Goal: Information Seeking & Learning: Learn about a topic

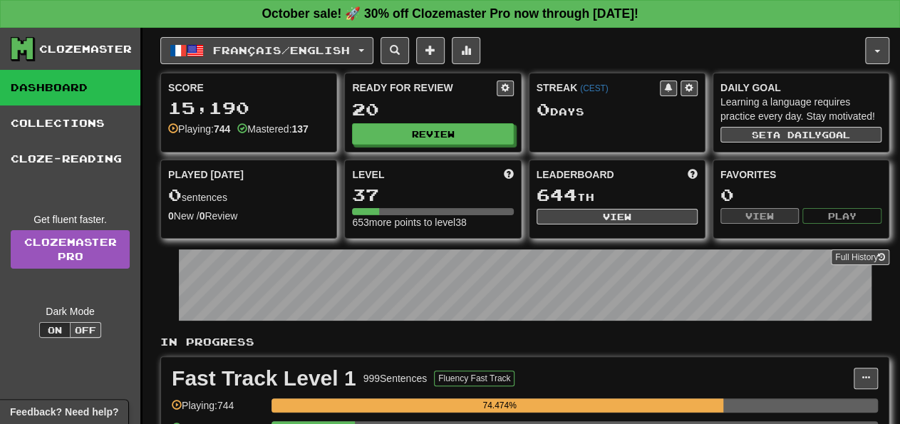
click at [885, 304] on div "Full History" at bounding box center [524, 286] width 729 height 89
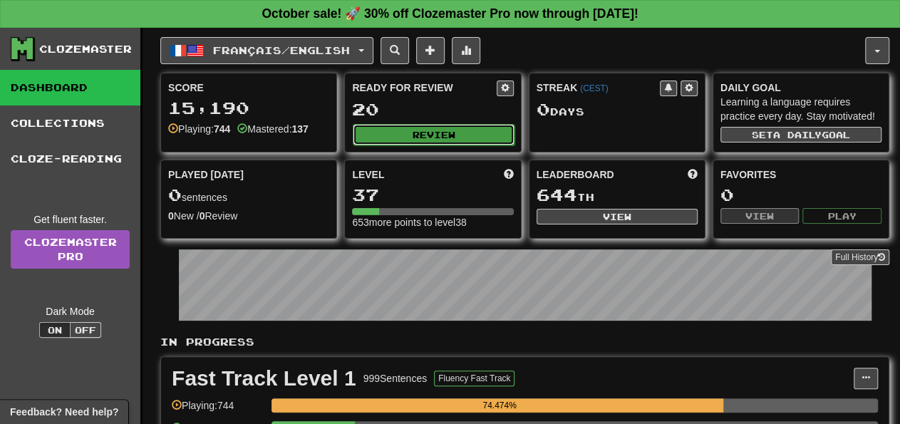
click at [471, 139] on button "Review" at bounding box center [433, 134] width 161 height 21
select select "**"
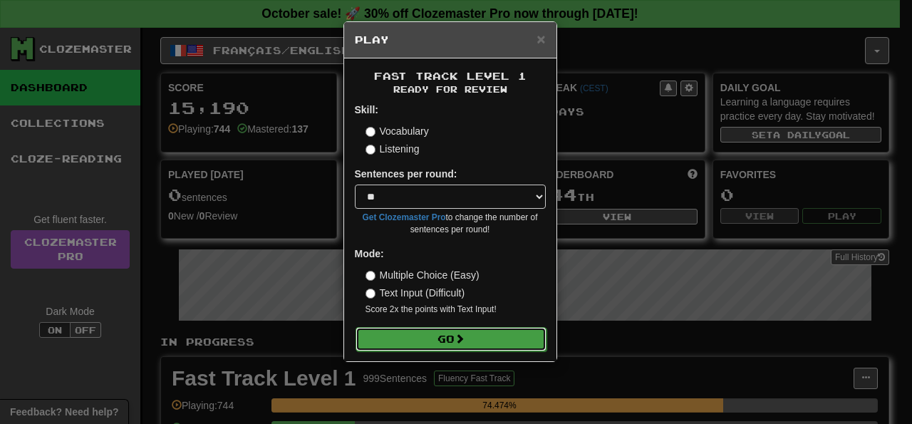
click at [514, 345] on button "Go" at bounding box center [450, 339] width 191 height 24
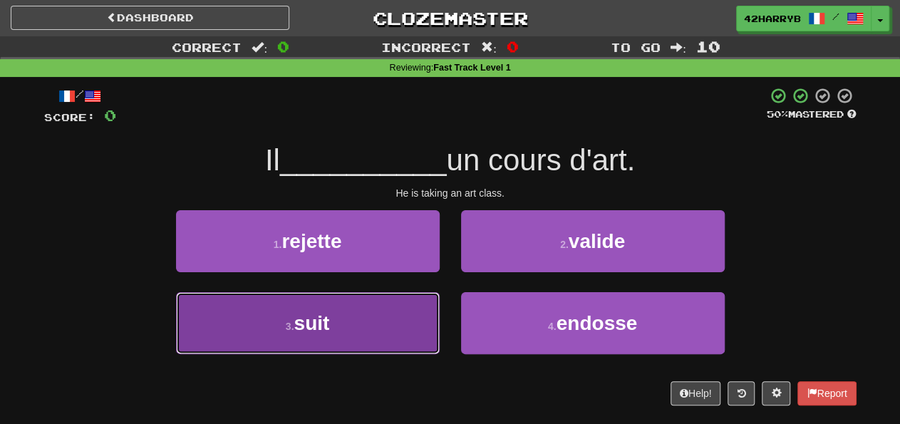
click at [402, 311] on button "3 . suit" at bounding box center [308, 323] width 264 height 62
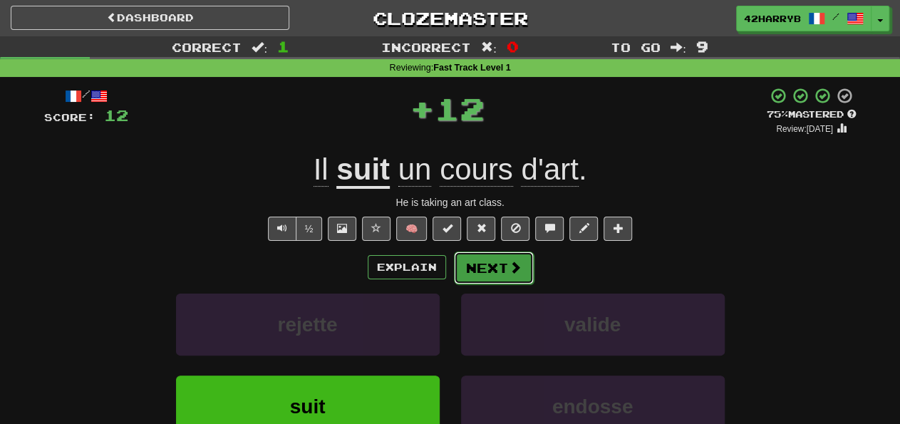
click at [526, 264] on button "Next" at bounding box center [494, 267] width 80 height 33
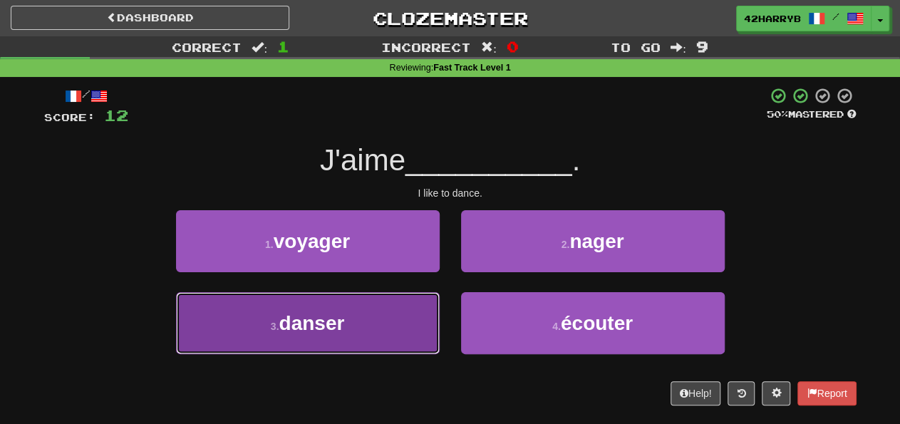
click at [387, 334] on button "3 . danser" at bounding box center [308, 323] width 264 height 62
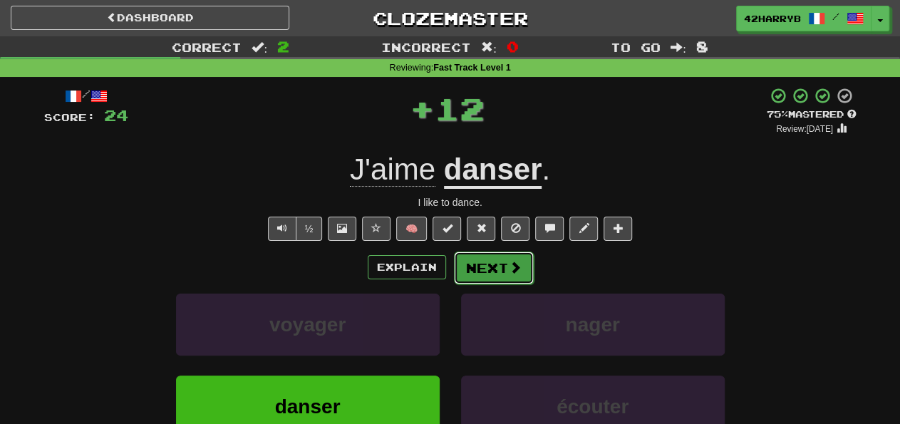
click at [506, 278] on button "Next" at bounding box center [494, 267] width 80 height 33
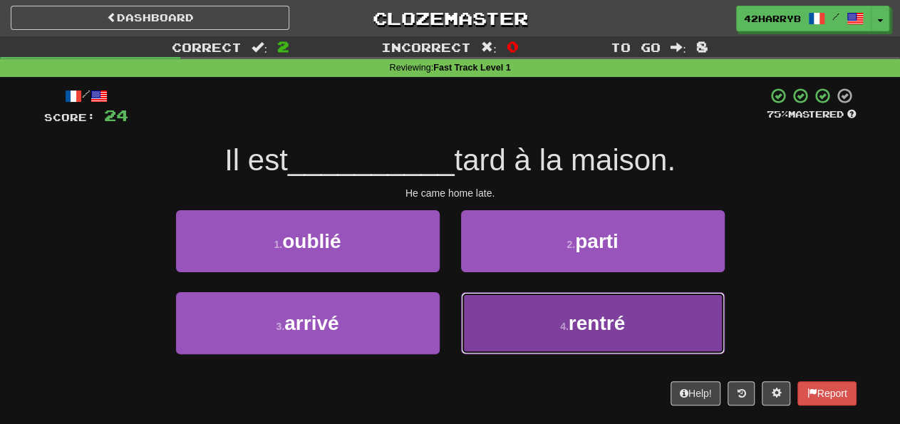
click at [550, 304] on button "4 . rentré" at bounding box center [593, 323] width 264 height 62
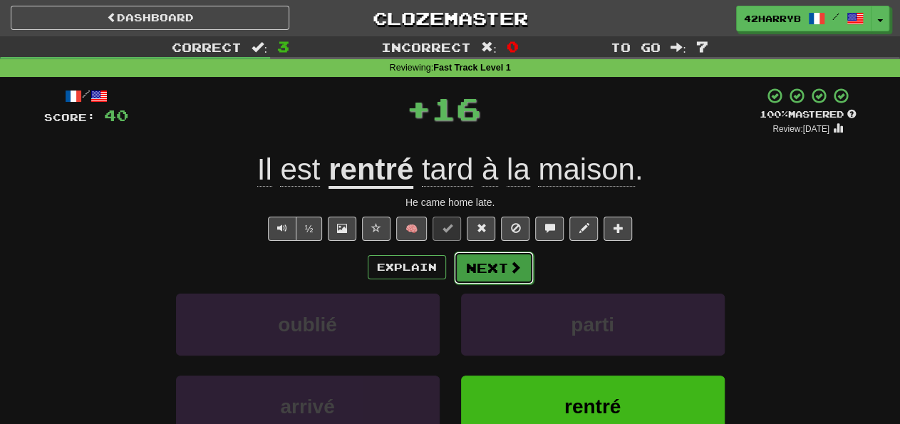
click at [501, 270] on button "Next" at bounding box center [494, 267] width 80 height 33
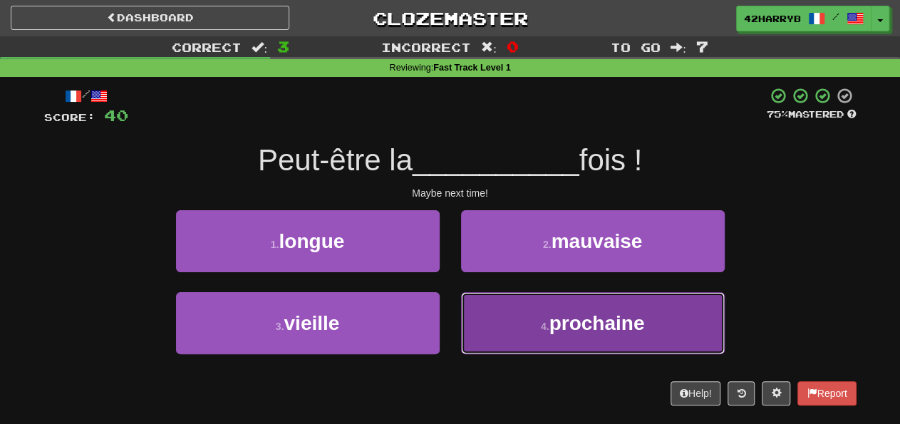
click at [648, 308] on button "4 . prochaine" at bounding box center [593, 323] width 264 height 62
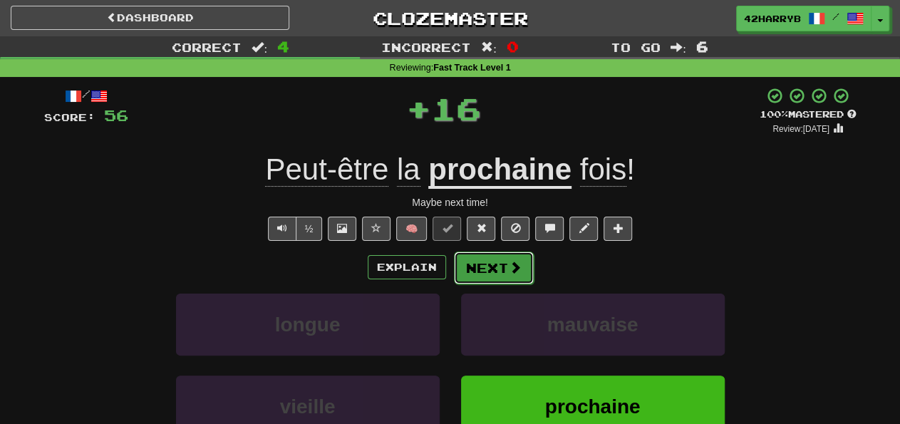
click at [512, 259] on button "Next" at bounding box center [494, 267] width 80 height 33
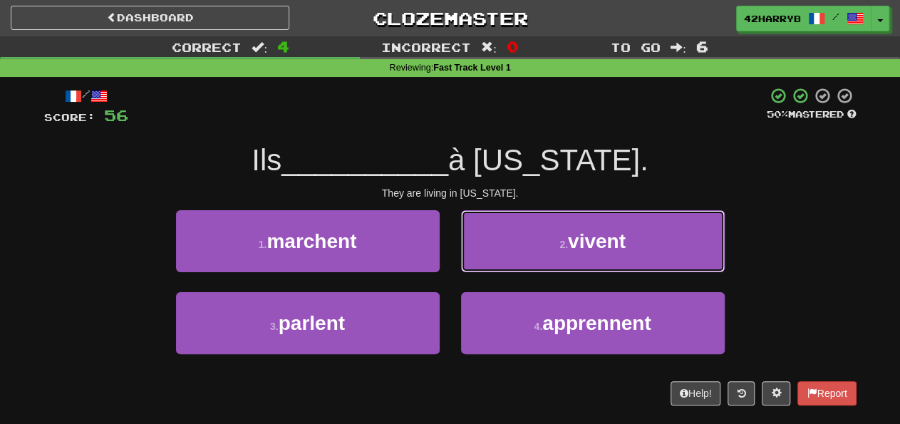
click at [512, 259] on button "2 . vivent" at bounding box center [593, 241] width 264 height 62
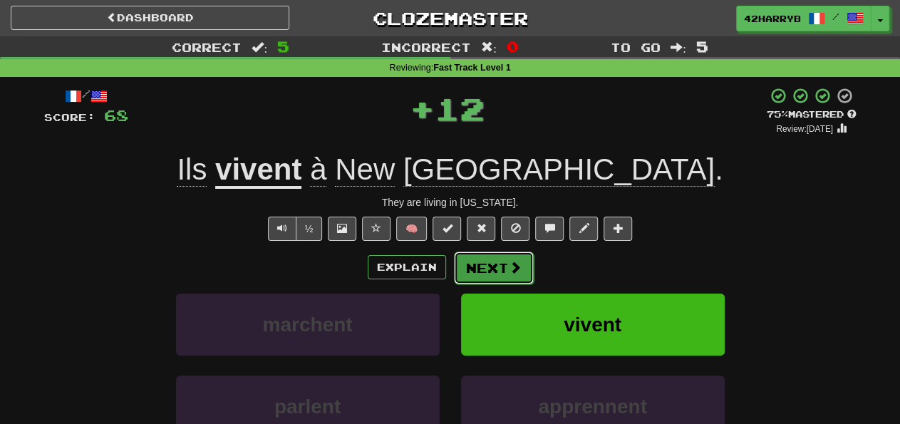
click at [489, 262] on button "Next" at bounding box center [494, 267] width 80 height 33
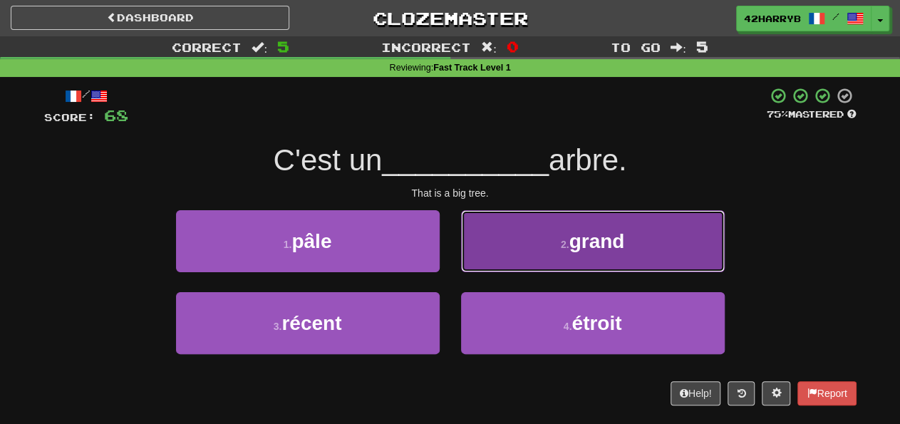
click at [538, 265] on button "2 . grand" at bounding box center [593, 241] width 264 height 62
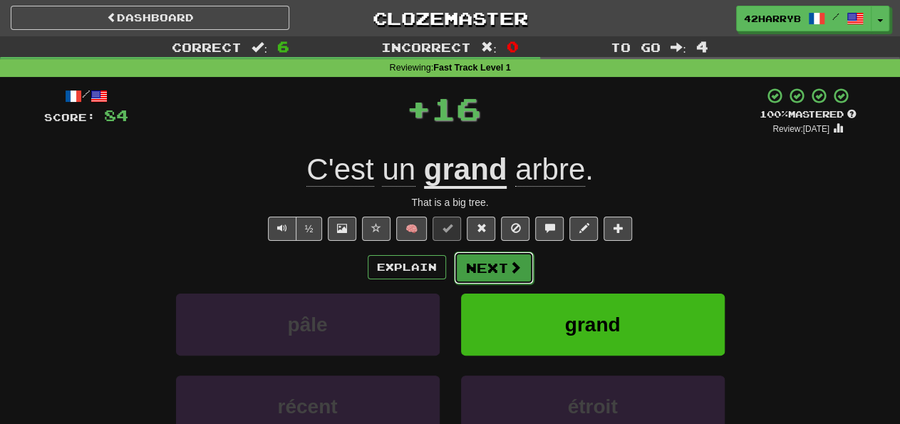
click at [498, 277] on button "Next" at bounding box center [494, 267] width 80 height 33
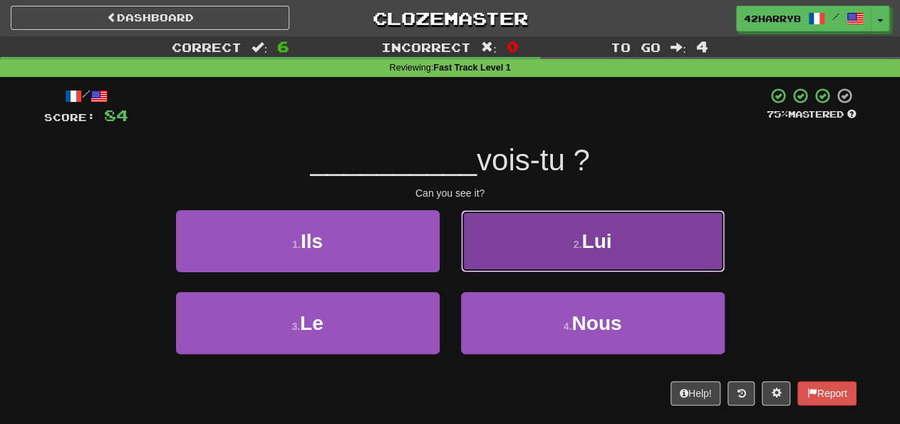
click at [528, 251] on button "2 . Lui" at bounding box center [593, 241] width 264 height 62
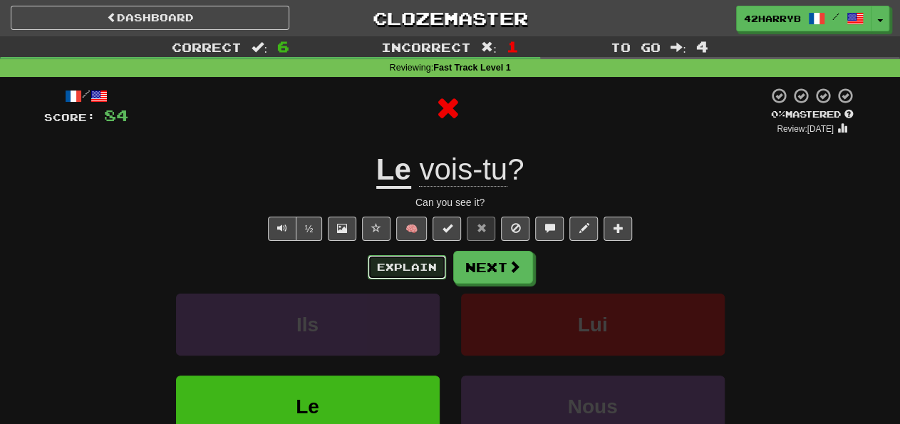
click at [384, 263] on button "Explain" at bounding box center [407, 267] width 78 height 24
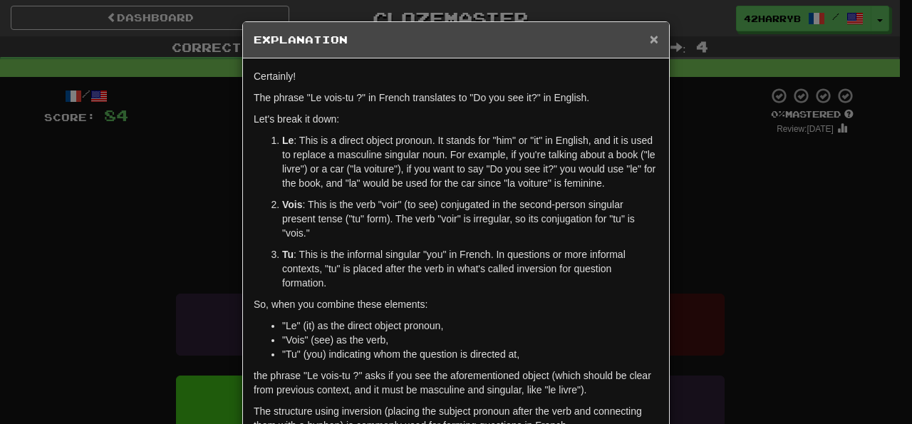
click at [650, 43] on span "×" at bounding box center [654, 39] width 9 height 16
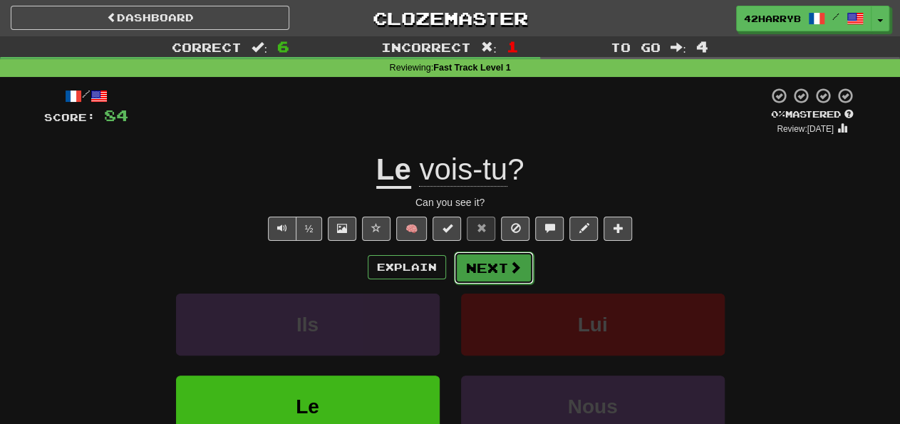
click at [515, 269] on span at bounding box center [515, 267] width 13 height 13
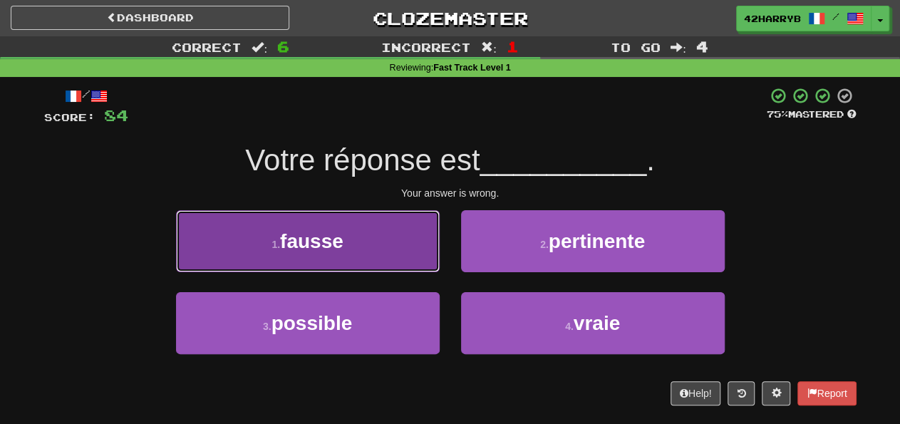
click at [387, 232] on button "1 . fausse" at bounding box center [308, 241] width 264 height 62
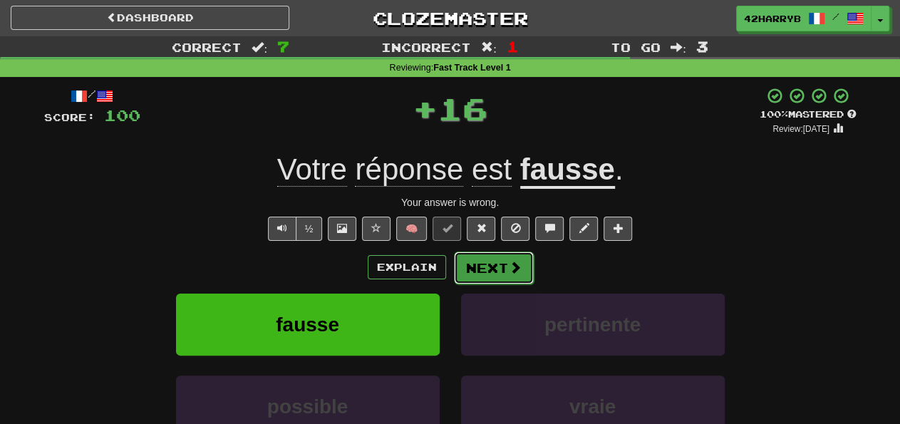
click at [470, 274] on button "Next" at bounding box center [494, 267] width 80 height 33
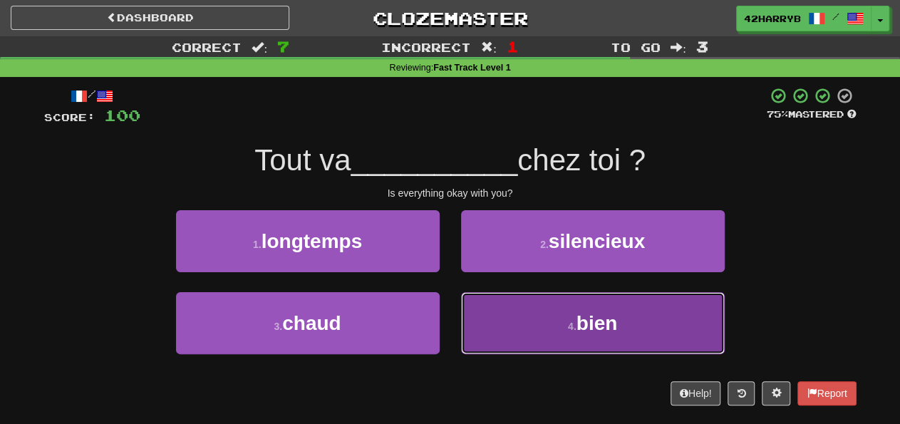
click at [516, 311] on button "4 . bien" at bounding box center [593, 323] width 264 height 62
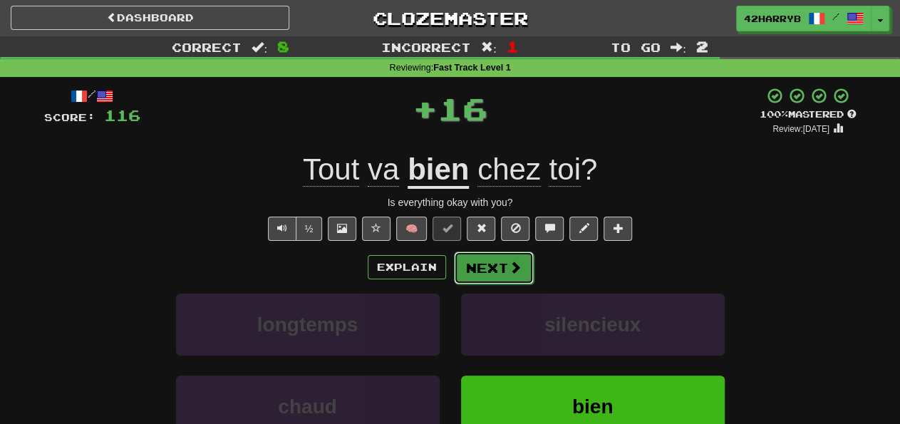
click at [501, 276] on button "Next" at bounding box center [494, 267] width 80 height 33
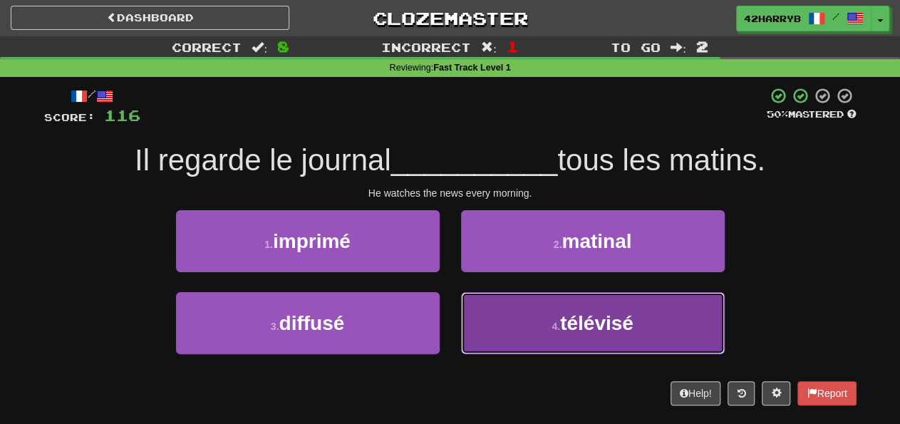
click at [521, 319] on button "4 . télévisé" at bounding box center [593, 323] width 264 height 62
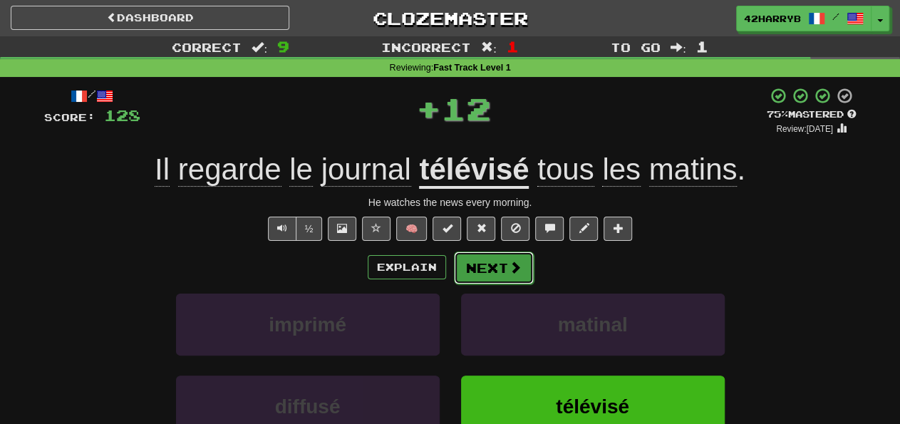
click at [482, 269] on button "Next" at bounding box center [494, 267] width 80 height 33
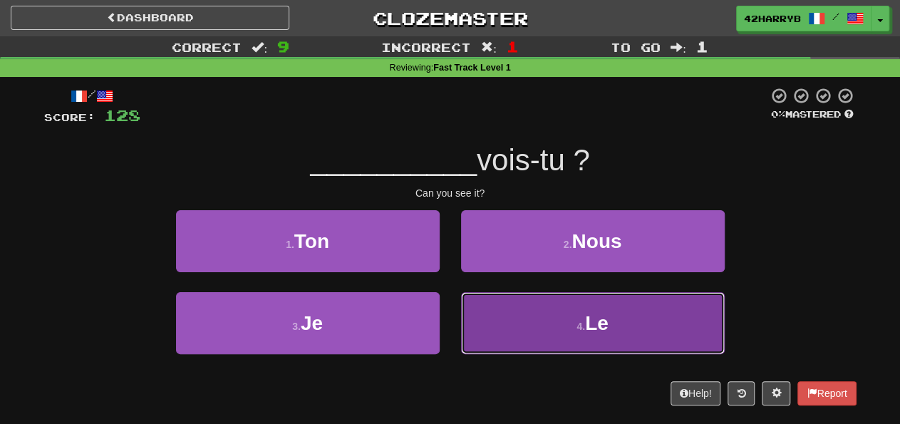
click at [512, 314] on button "4 . Le" at bounding box center [593, 323] width 264 height 62
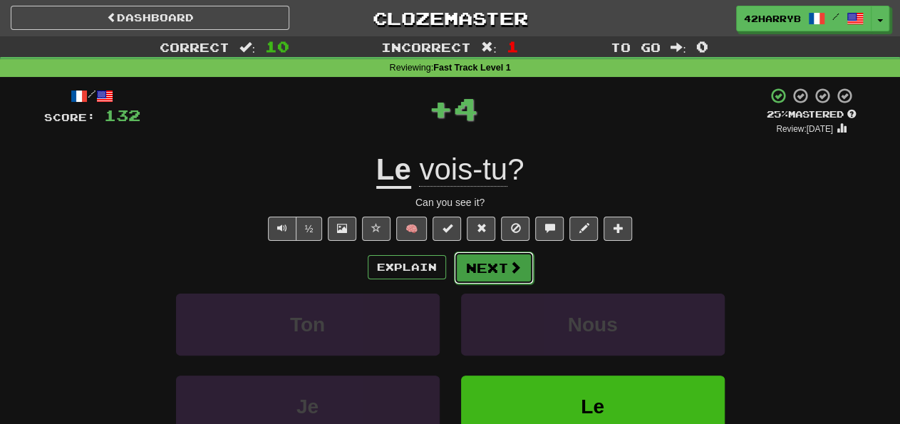
click at [505, 270] on button "Next" at bounding box center [494, 267] width 80 height 33
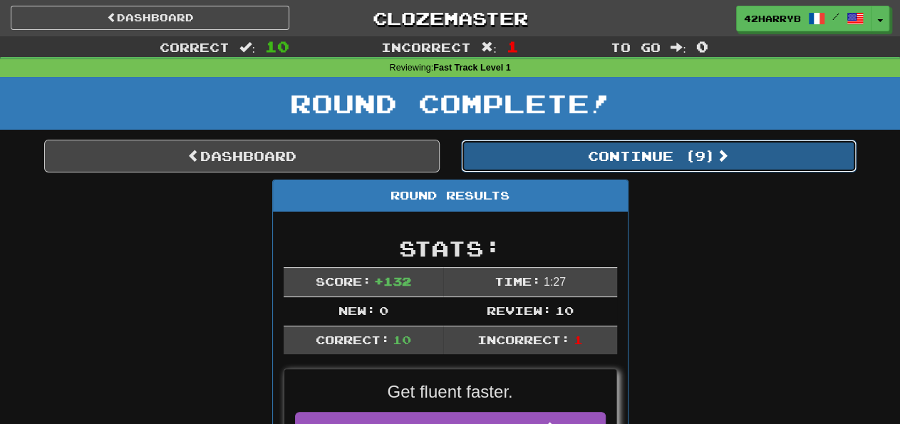
click at [581, 140] on button "Continue ( 9 )" at bounding box center [658, 156] width 395 height 33
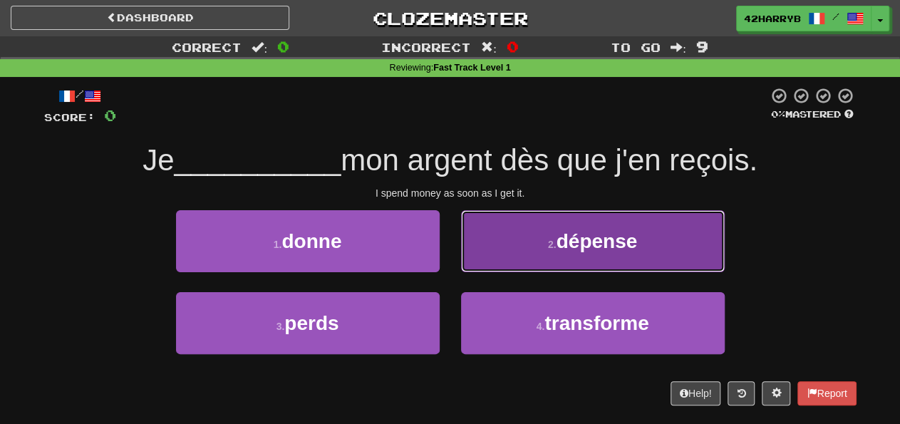
click at [520, 256] on button "2 . dépense" at bounding box center [593, 241] width 264 height 62
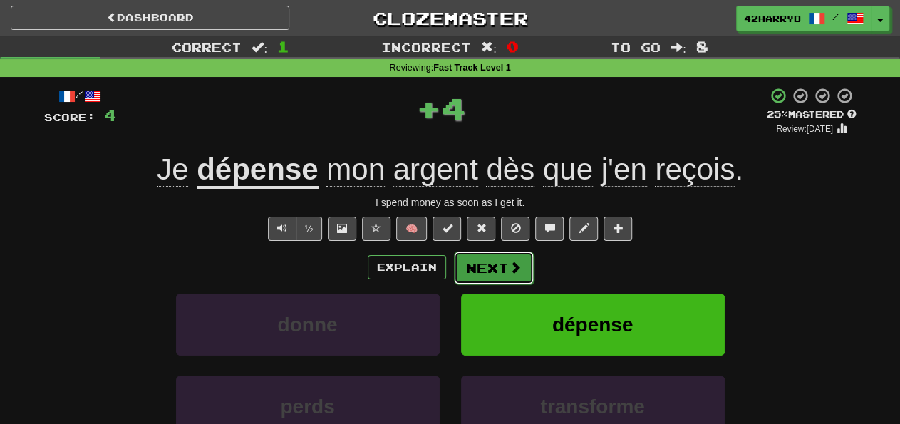
click at [496, 266] on button "Next" at bounding box center [494, 267] width 80 height 33
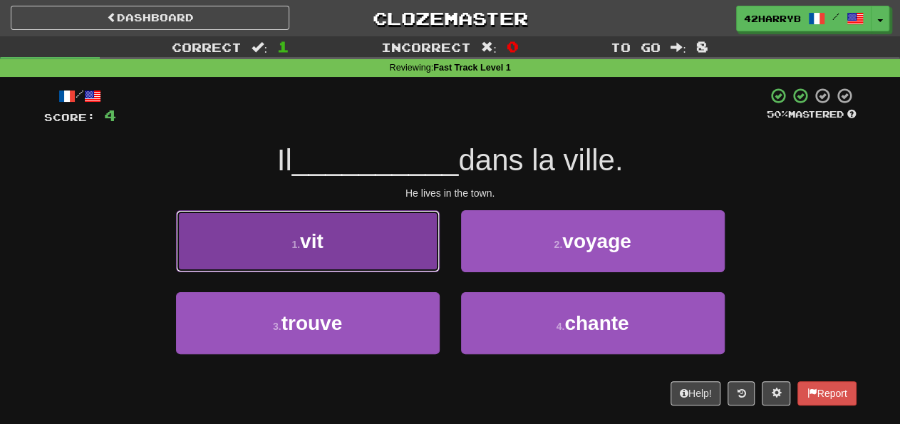
click at [410, 227] on button "1 . vit" at bounding box center [308, 241] width 264 height 62
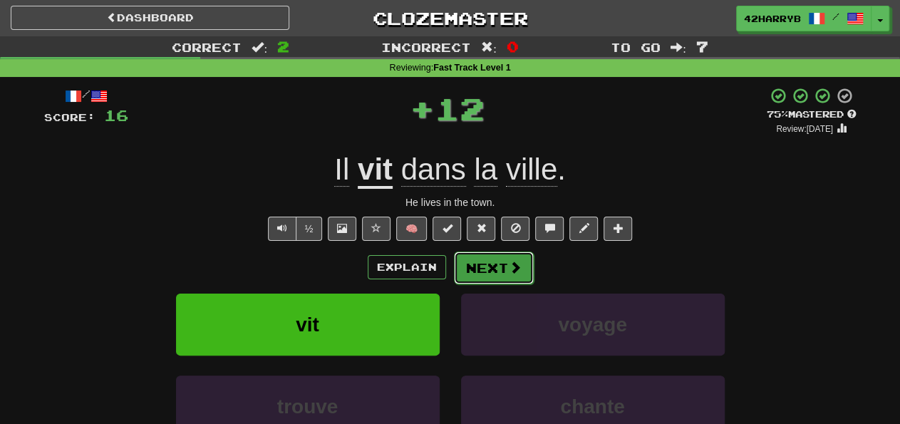
click at [496, 263] on button "Next" at bounding box center [494, 267] width 80 height 33
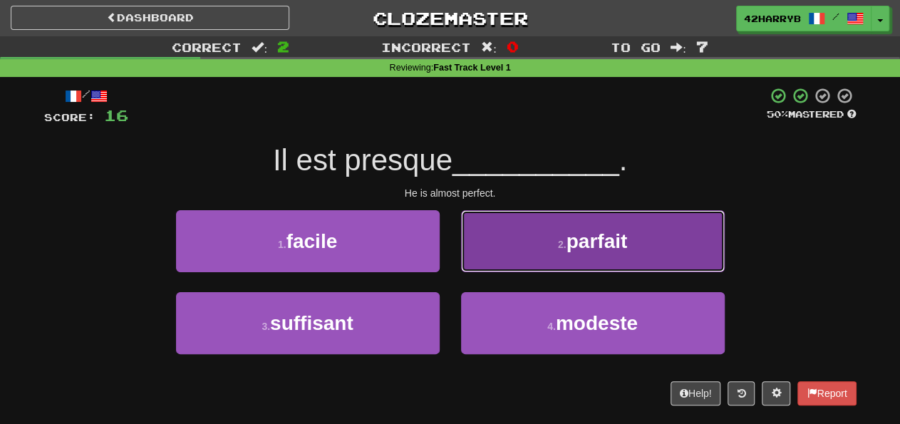
click at [553, 254] on button "2 . parfait" at bounding box center [593, 241] width 264 height 62
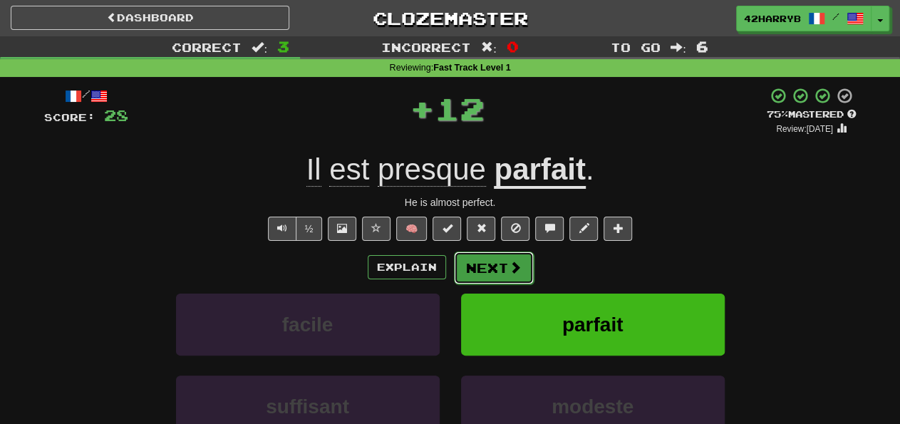
click at [504, 261] on button "Next" at bounding box center [494, 267] width 80 height 33
